Goal: Task Accomplishment & Management: Use online tool/utility

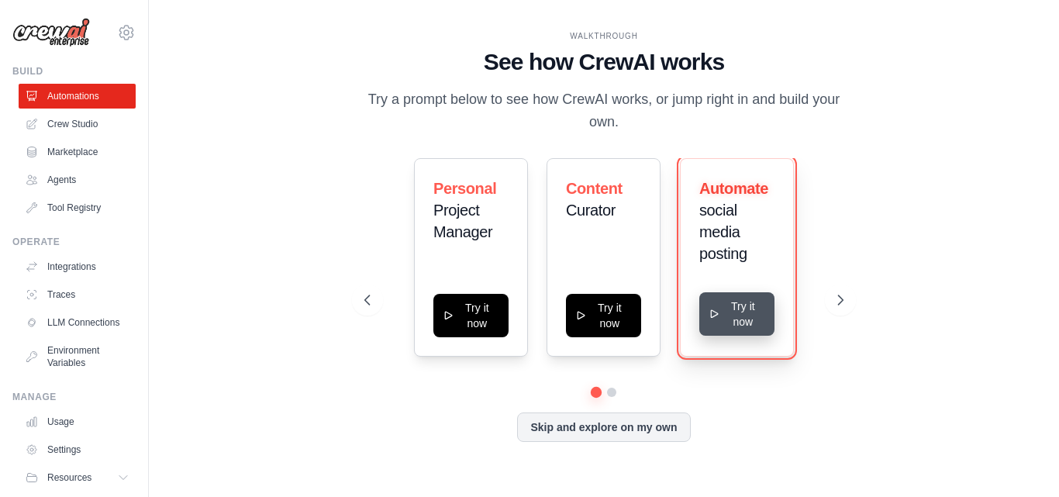
click at [732, 331] on button "Try it now" at bounding box center [737, 313] width 75 height 43
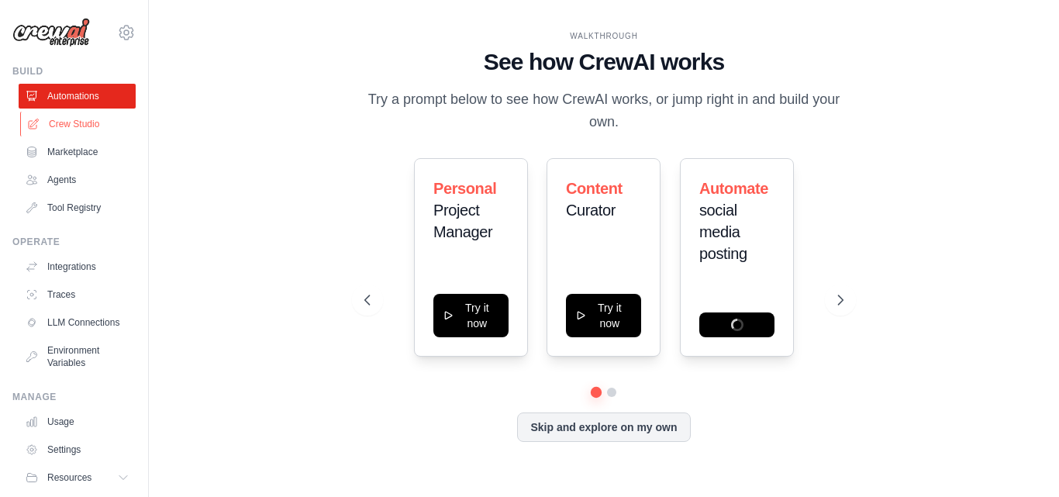
click at [46, 133] on link "Crew Studio" at bounding box center [78, 124] width 117 height 25
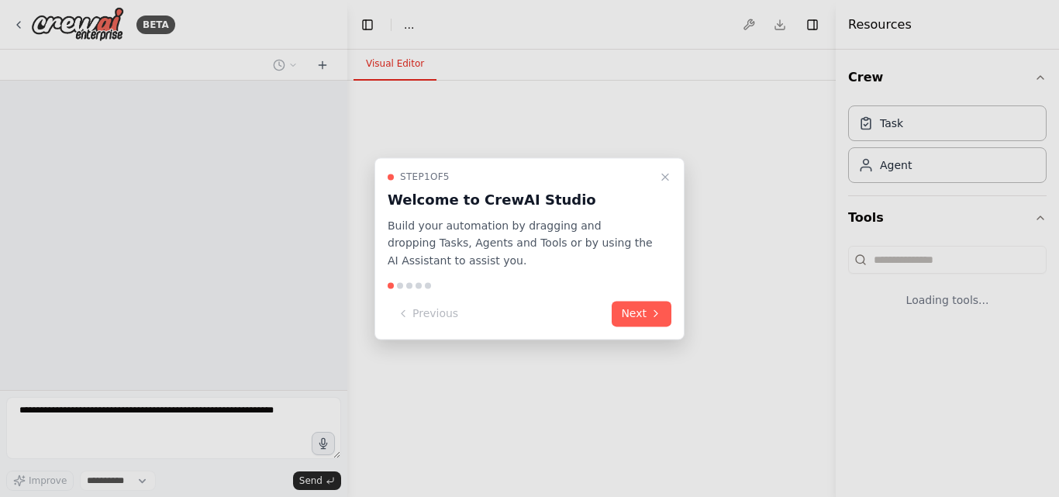
select select "****"
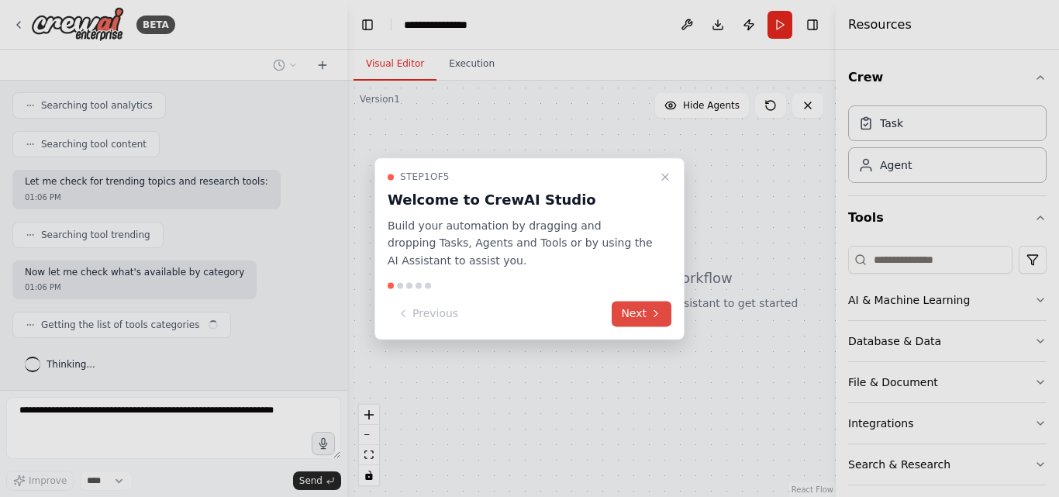
scroll to position [500, 0]
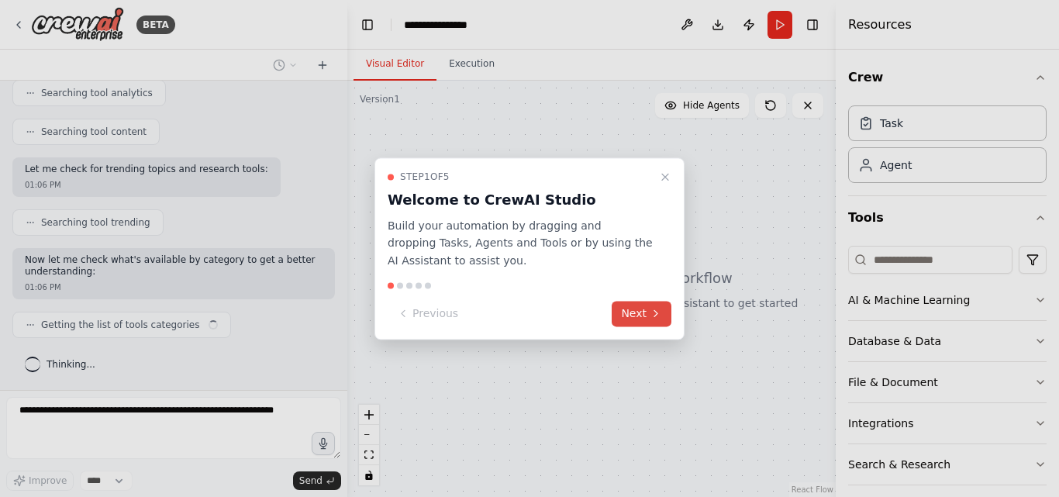
click at [634, 323] on button "Next" at bounding box center [642, 314] width 60 height 26
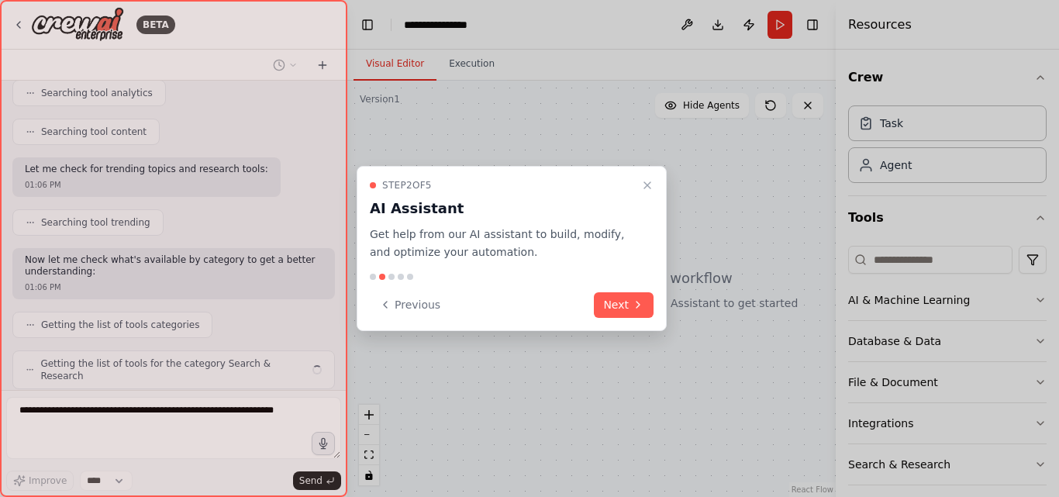
scroll to position [539, 0]
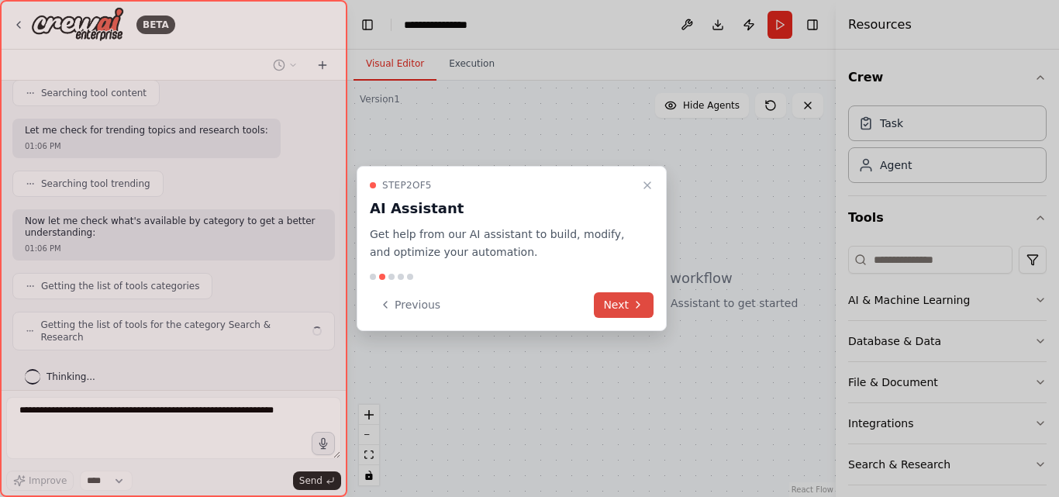
click at [604, 296] on button "Next" at bounding box center [624, 305] width 60 height 26
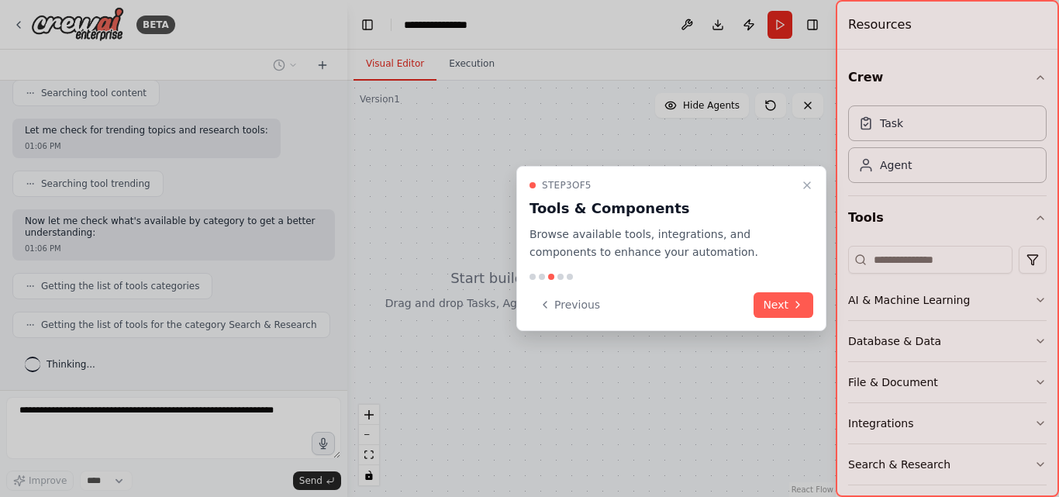
click at [814, 305] on div "Step 3 of 5 Tools & Components Browse available tools, integrations, and compon…" at bounding box center [671, 248] width 310 height 165
drag, startPoint x: 716, startPoint y: 175, endPoint x: 824, endPoint y: 184, distance: 108.9
click at [824, 184] on div "Step 3 of 5 Tools & Components Browse available tools, integrations, and compon…" at bounding box center [671, 248] width 310 height 165
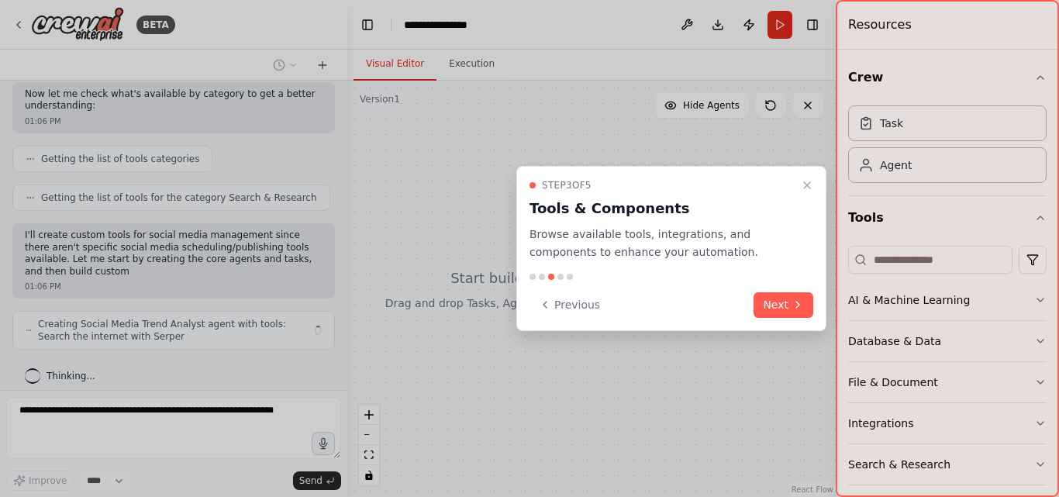
scroll to position [678, 0]
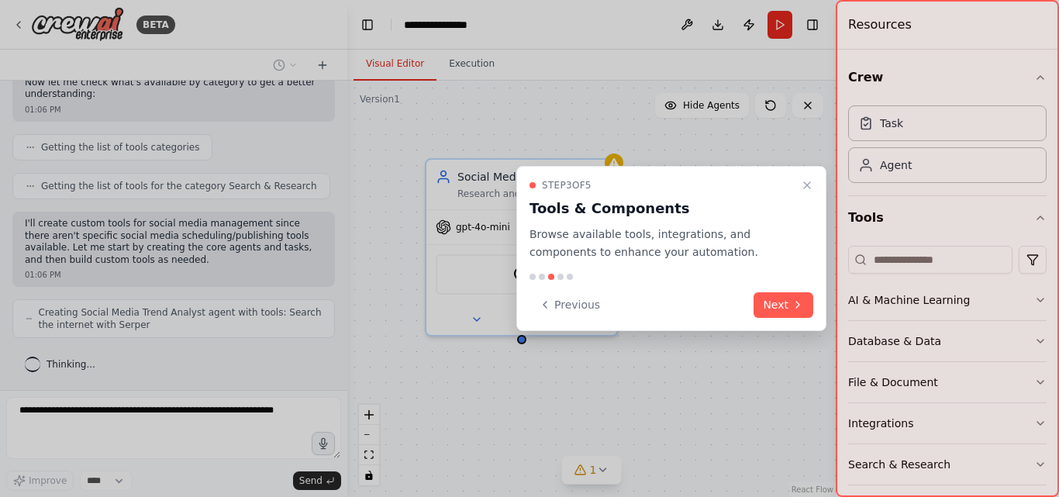
click at [794, 192] on div "Step 3 of 5 Tools & Components Browse available tools, integrations, and compon…" at bounding box center [672, 220] width 284 height 82
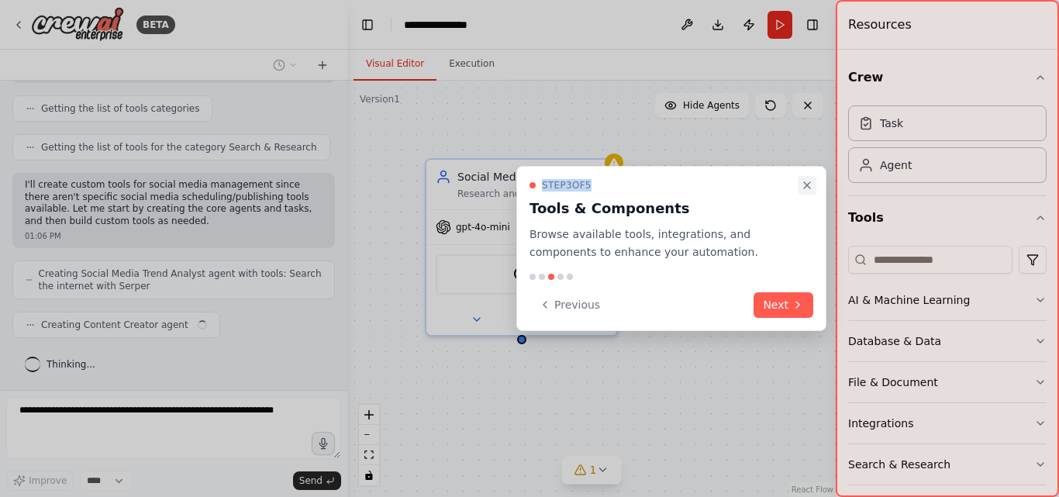
click at [803, 181] on div "Step 3 of 5 Tools & Components Browse available tools, integrations, and compon…" at bounding box center [671, 248] width 310 height 165
click at [809, 184] on icon "Close walkthrough" at bounding box center [807, 185] width 6 height 6
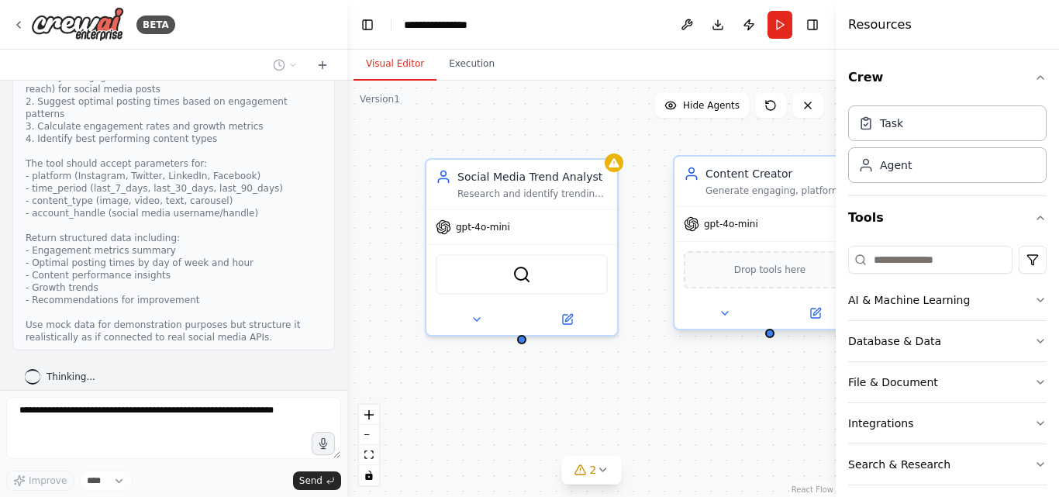
scroll to position [1098, 0]
